Goal: Contribute content

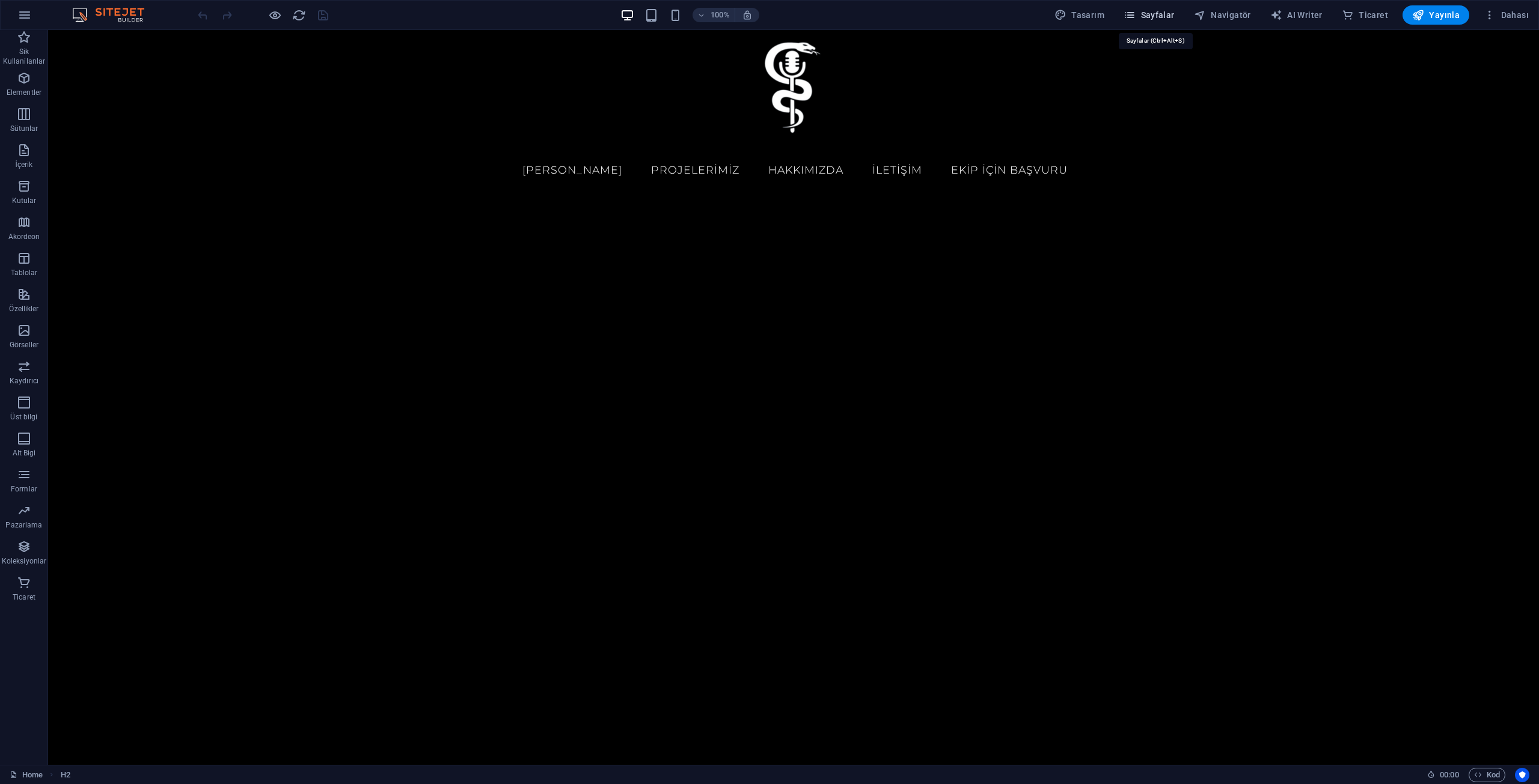
click at [1161, 11] on span "Sayfalar" at bounding box center [1149, 14] width 51 height 12
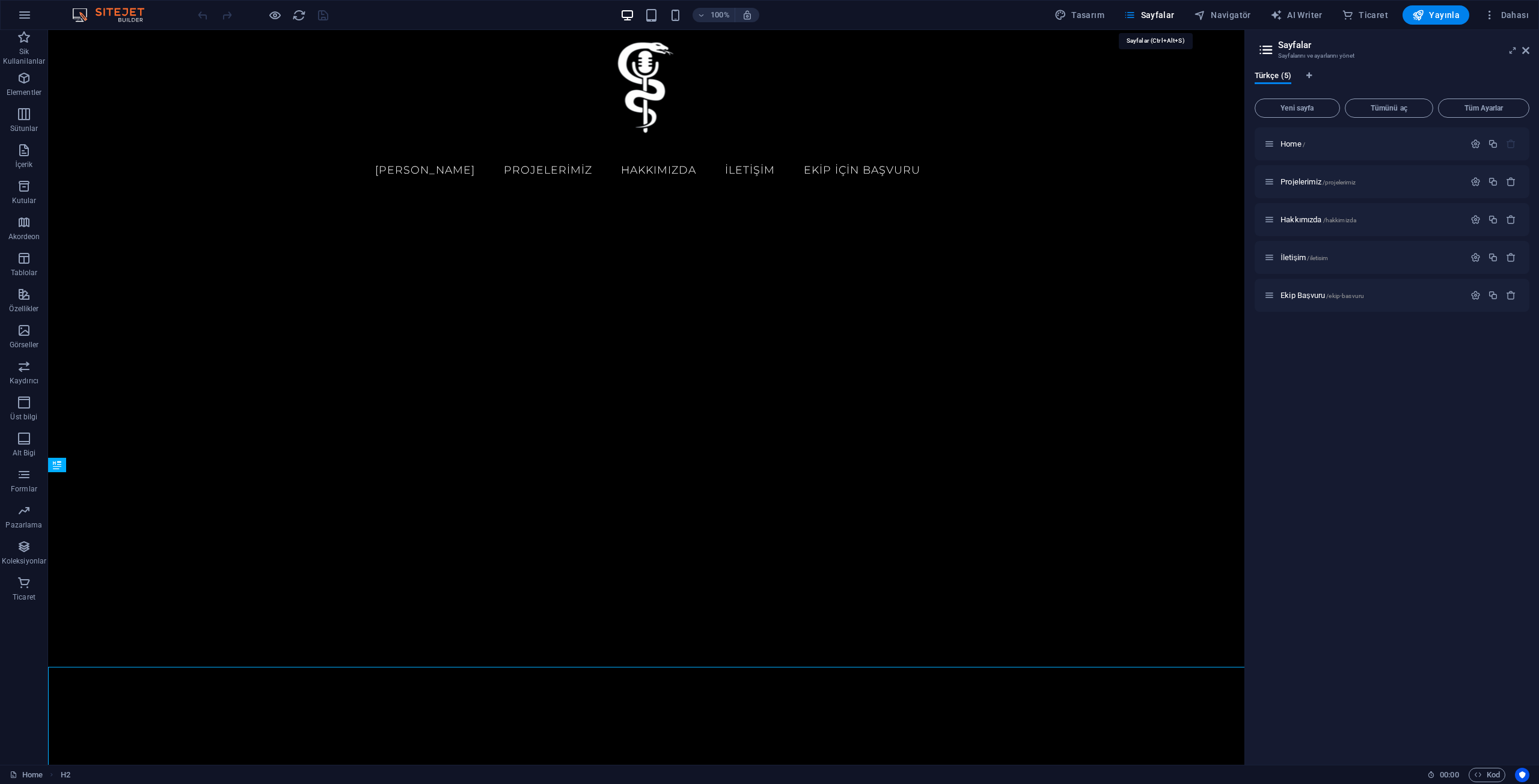
scroll to position [396, 0]
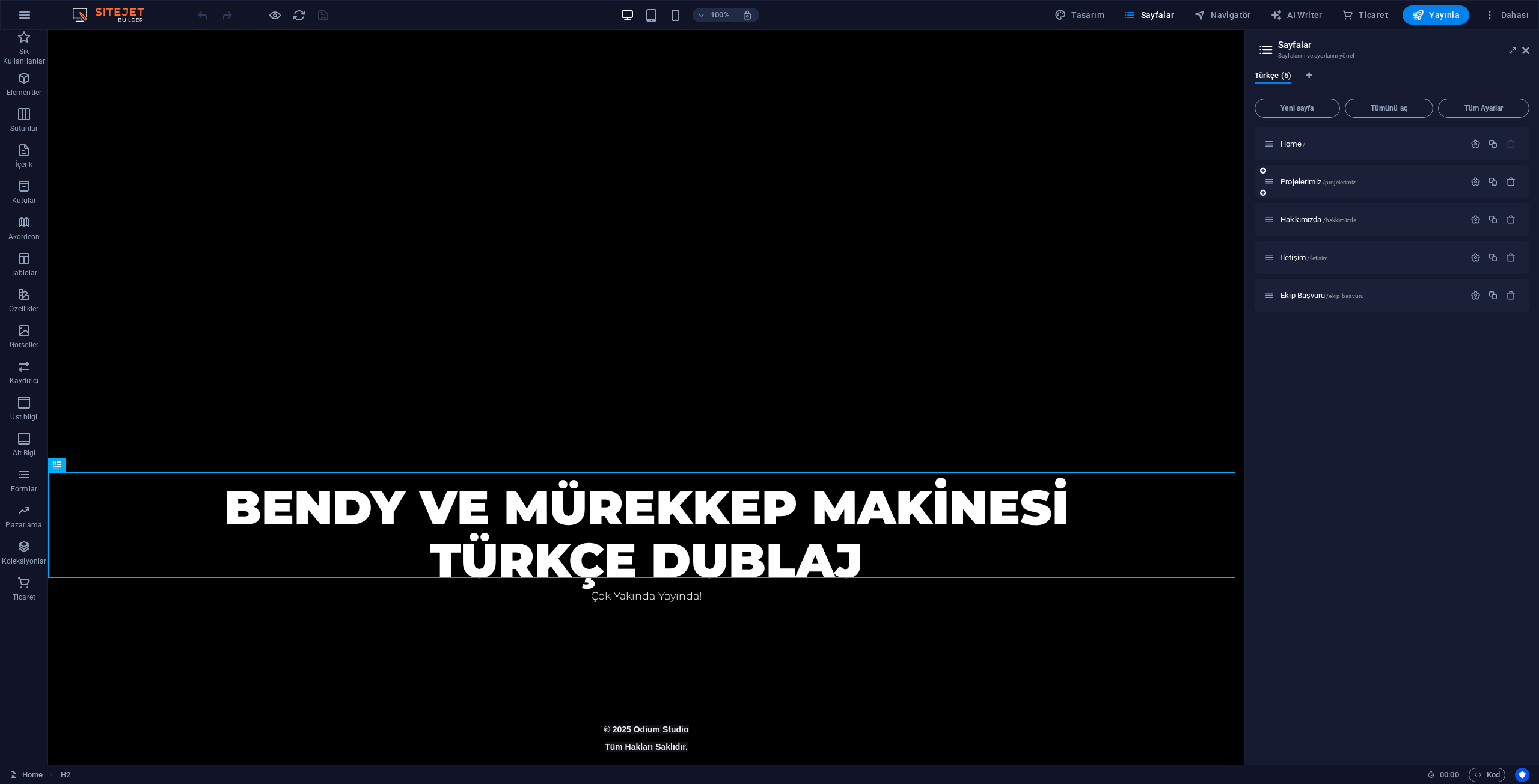
click at [1313, 177] on div "Projelerimiz /projelerimiz" at bounding box center [1364, 181] width 200 height 14
click at [1313, 182] on span "Projelerimiz /projelerimiz" at bounding box center [1318, 182] width 75 height 9
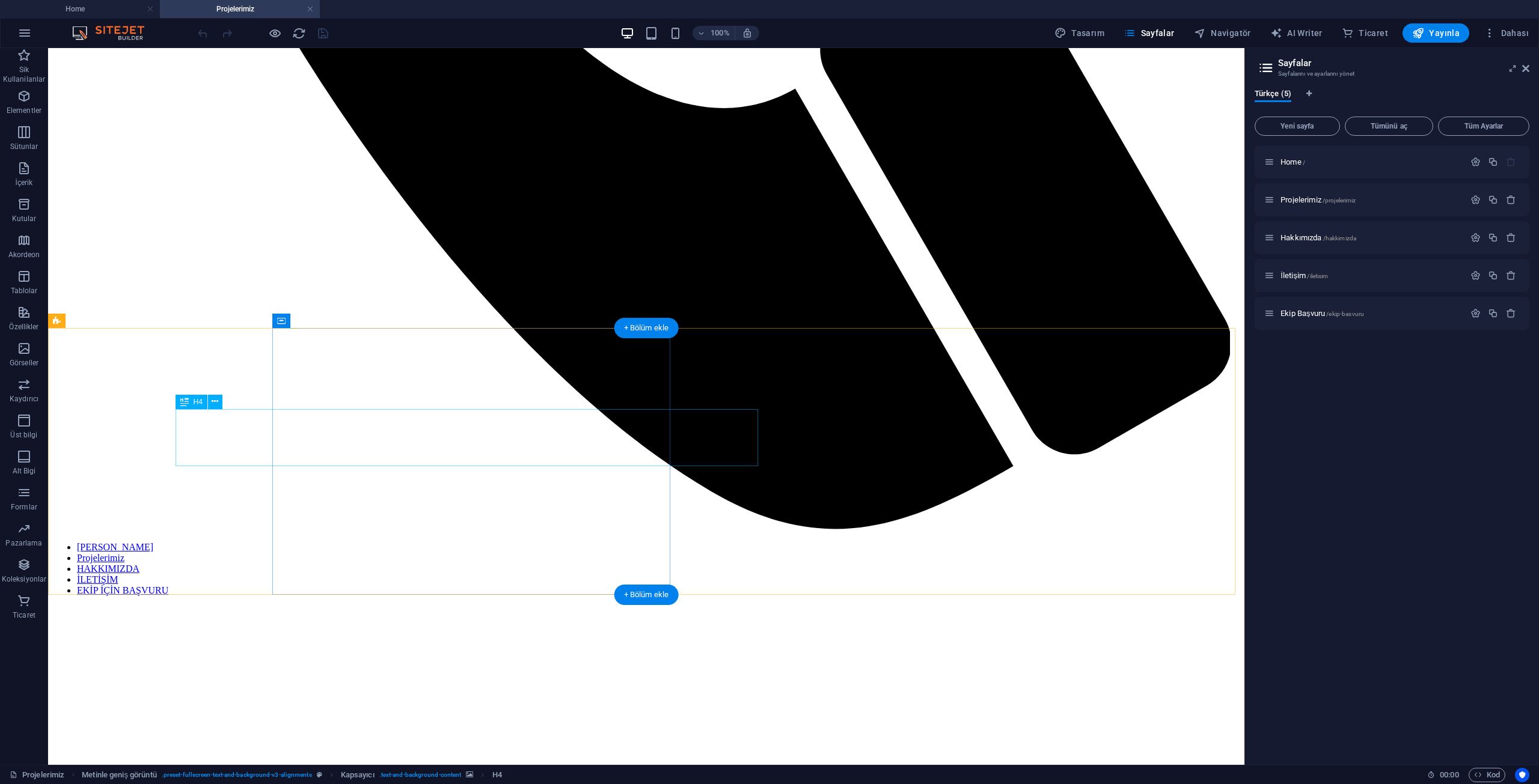
scroll to position [1091, 0]
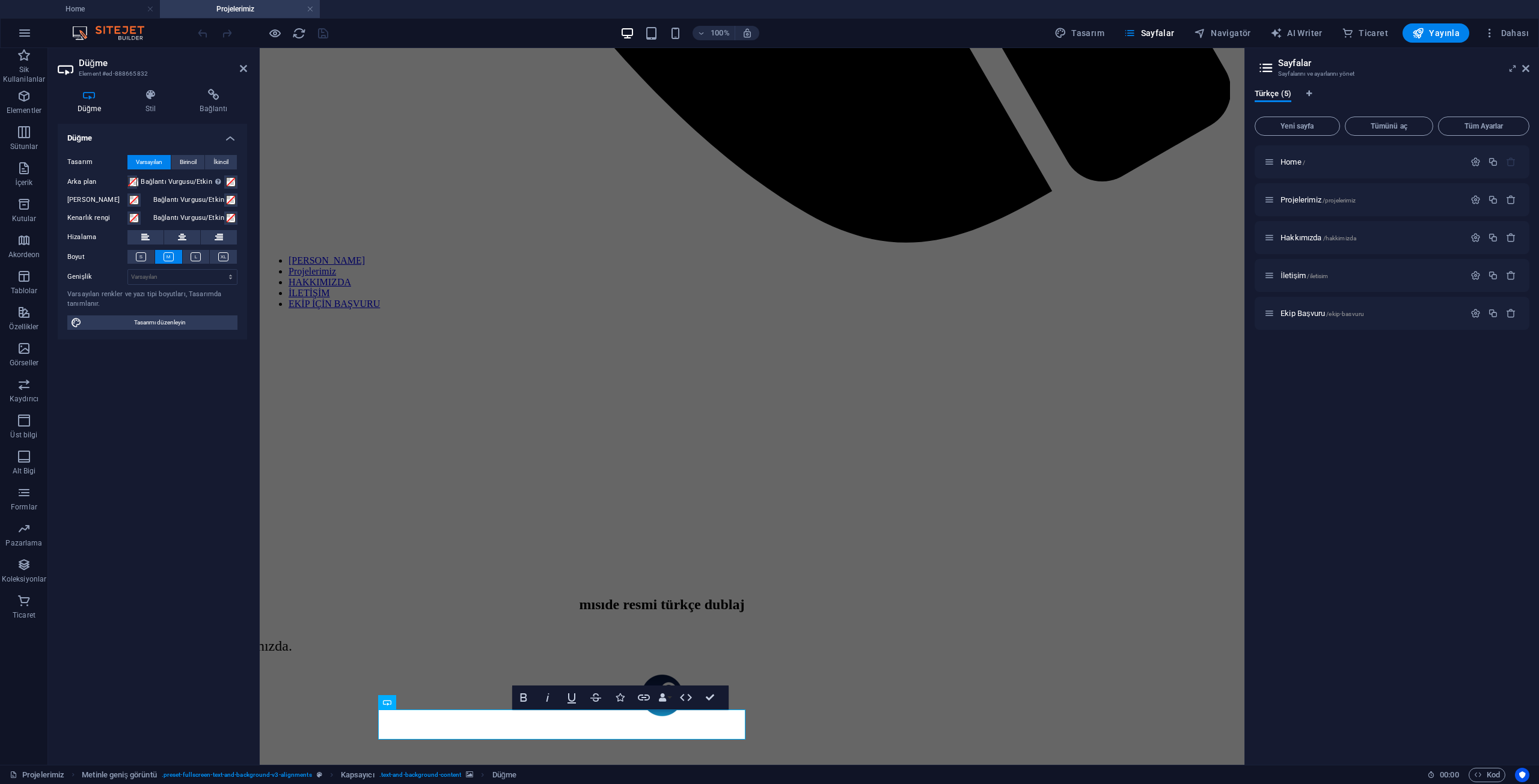
scroll to position [806, 0]
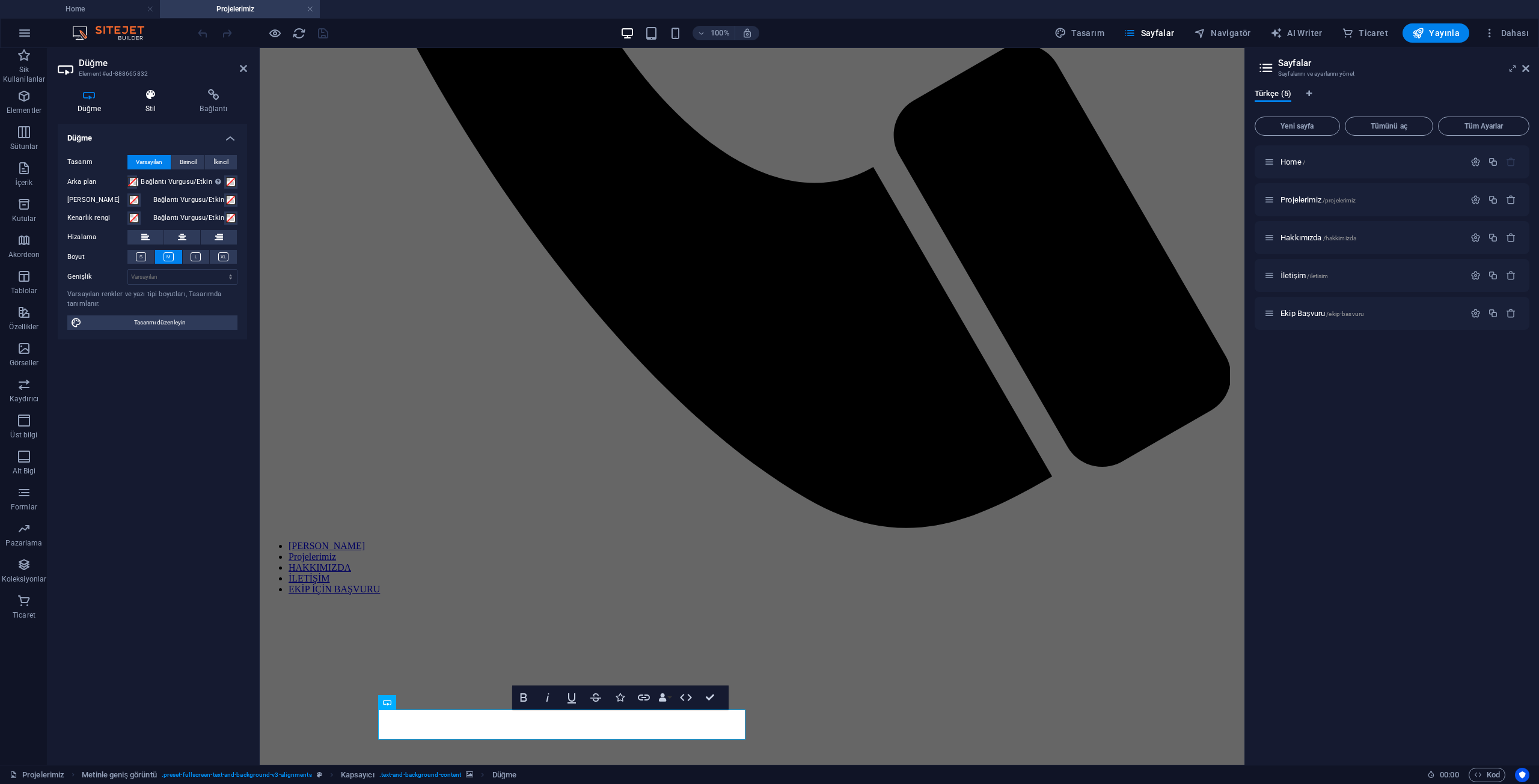
click at [157, 101] on h4 "Stil" at bounding box center [153, 102] width 55 height 25
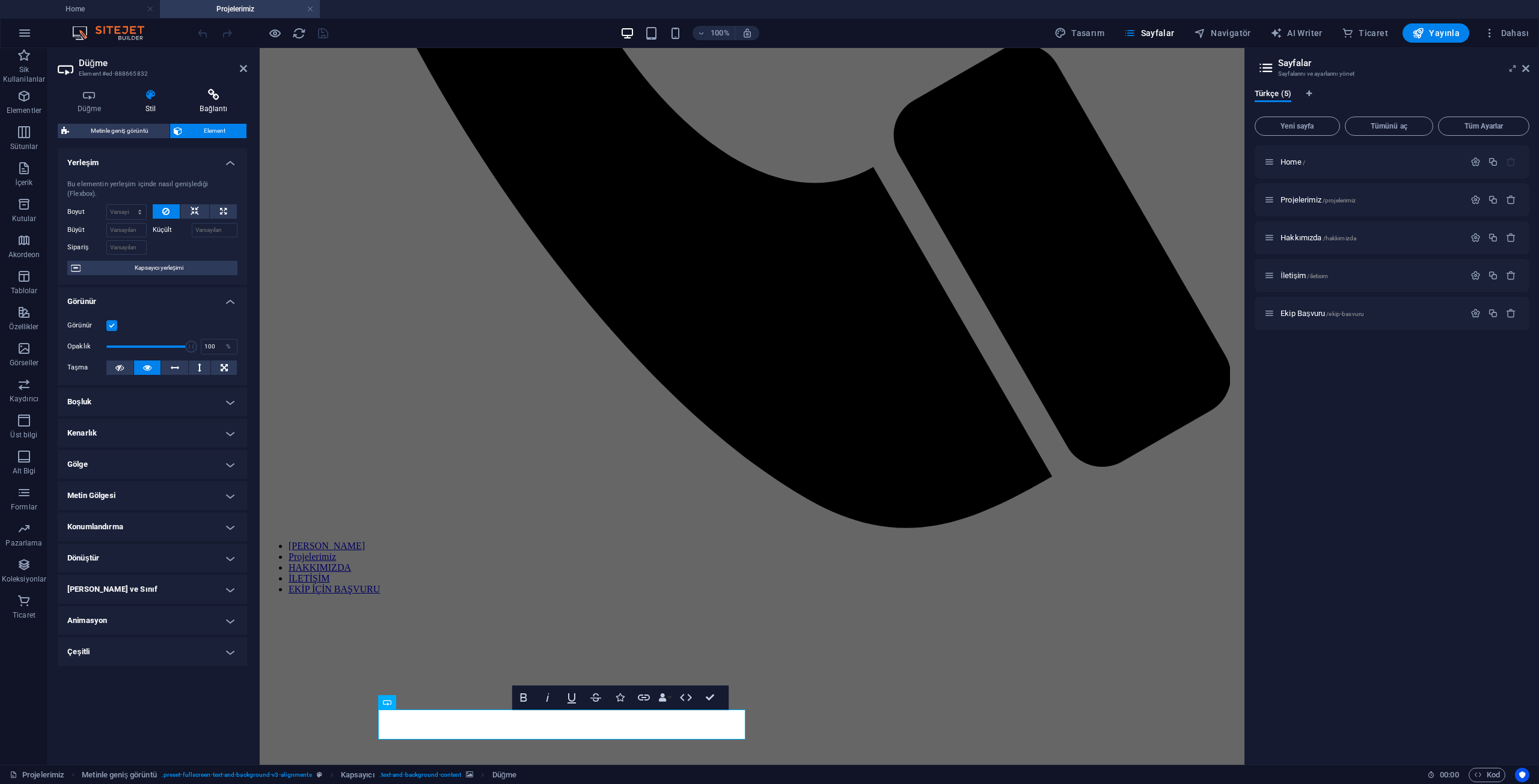
click at [199, 104] on h4 "Bağlantı" at bounding box center [214, 102] width 67 height 25
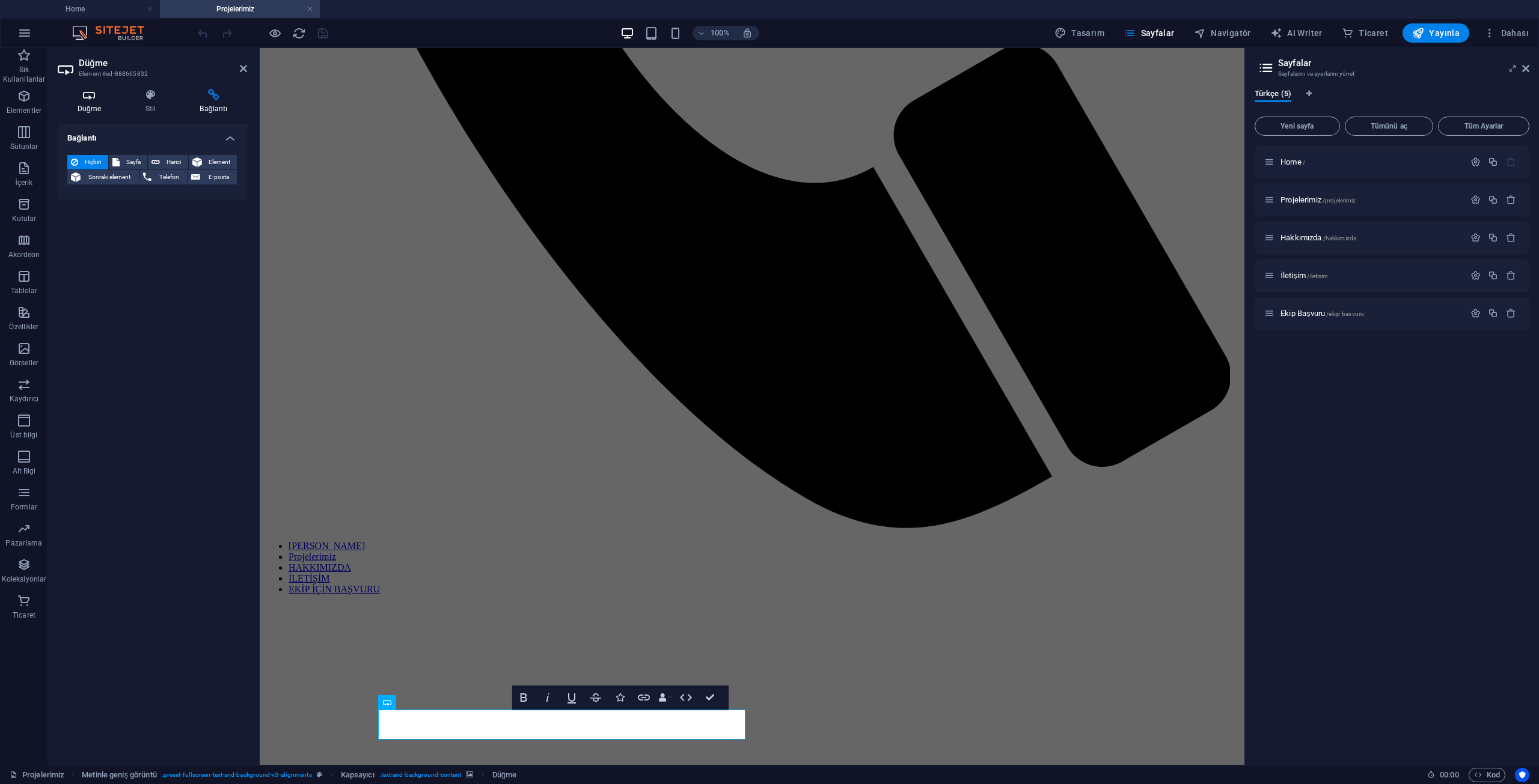
click at [107, 110] on h4 "Düğme" at bounding box center [91, 102] width 68 height 25
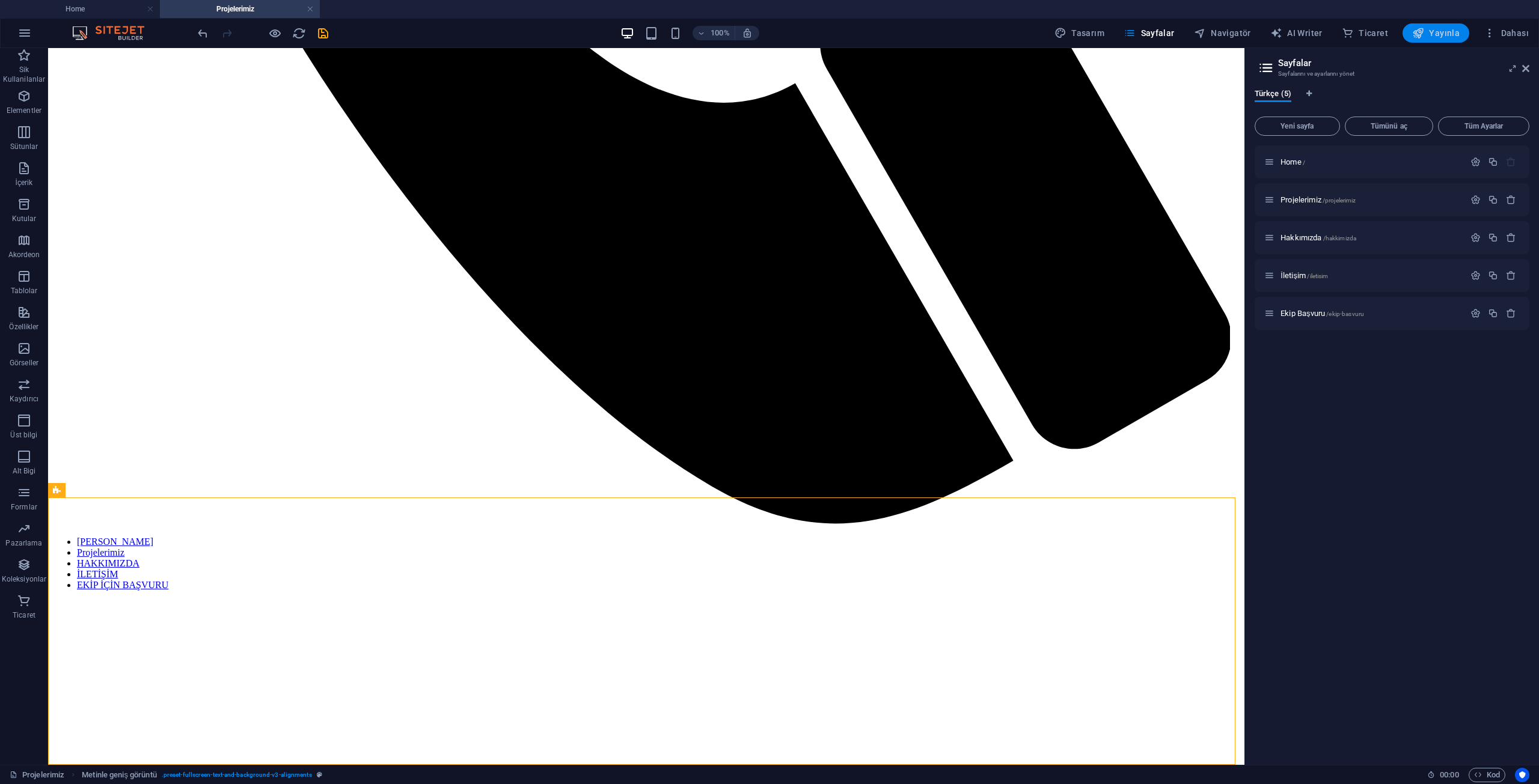
click at [1457, 33] on span "Yayınla" at bounding box center [1436, 33] width 48 height 12
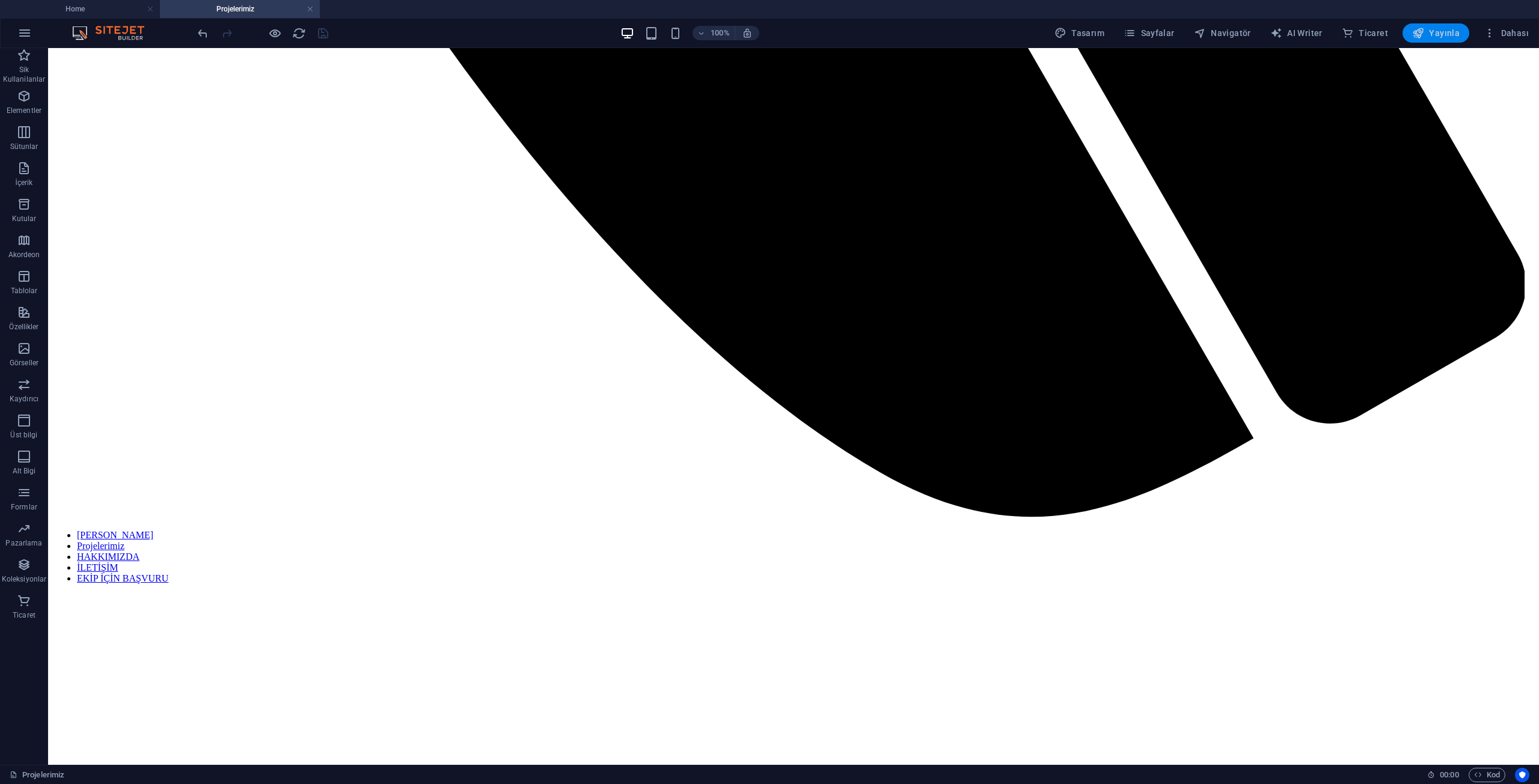
click at [1447, 29] on span "Yayınla" at bounding box center [1436, 33] width 48 height 12
